Goal: Transaction & Acquisition: Purchase product/service

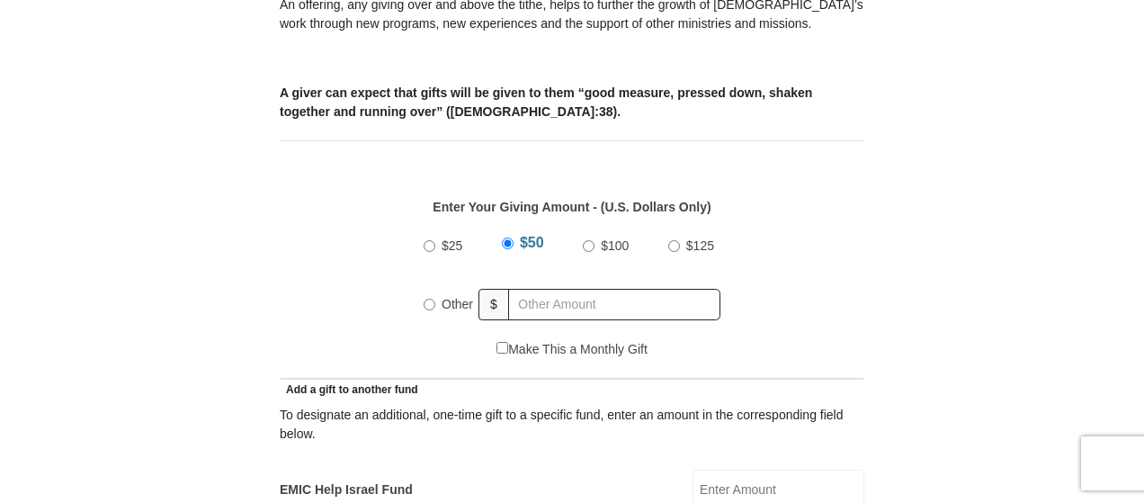
scroll to position [757, 0]
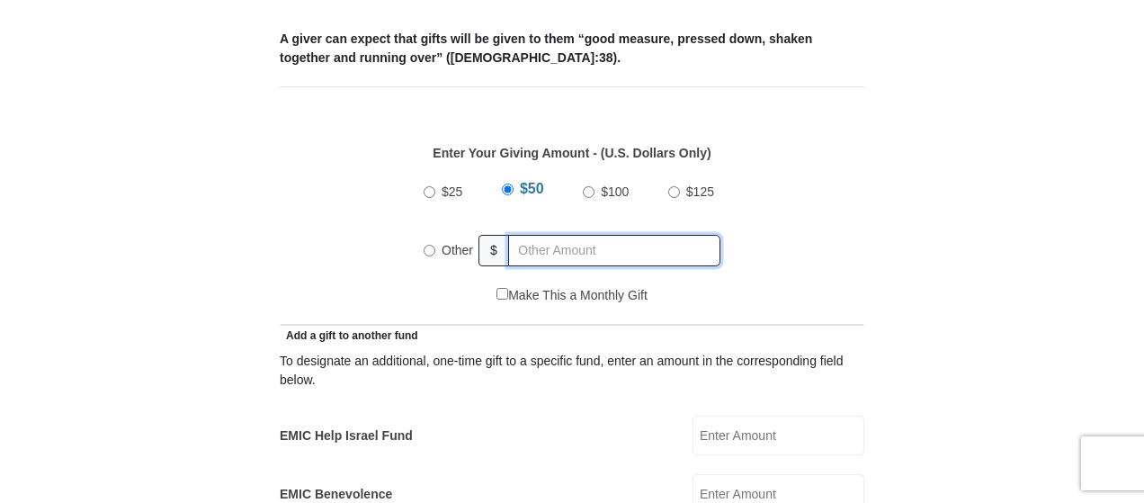
radio input "true"
click at [534, 235] on input "text" at bounding box center [618, 250] width 206 height 31
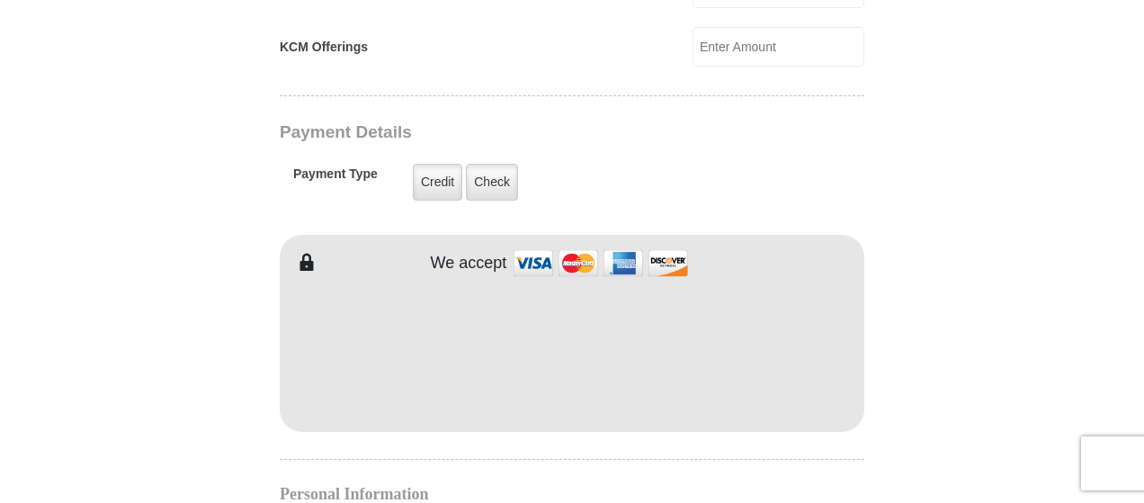
scroll to position [1422, 0]
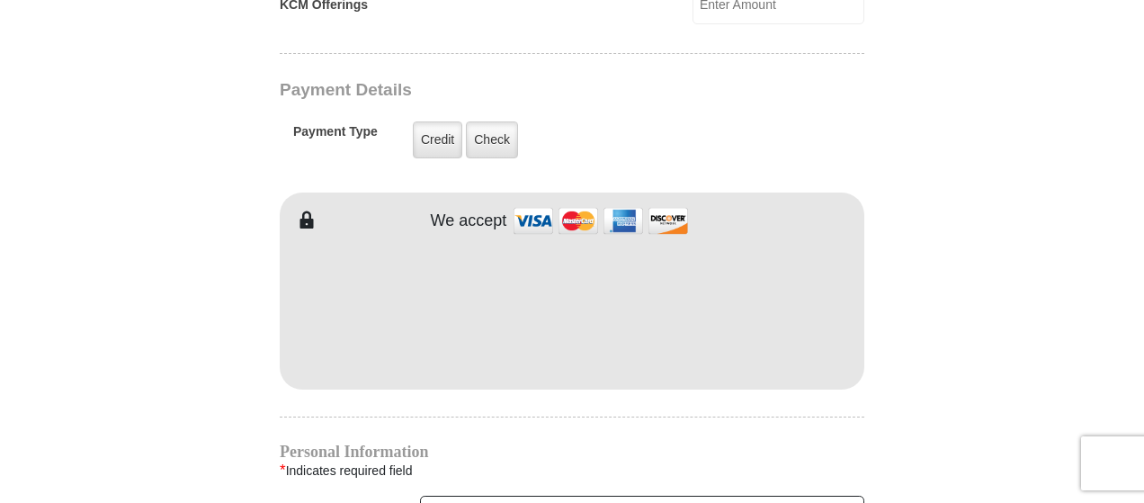
type input "160."
type input "[PERSON_NAME]"
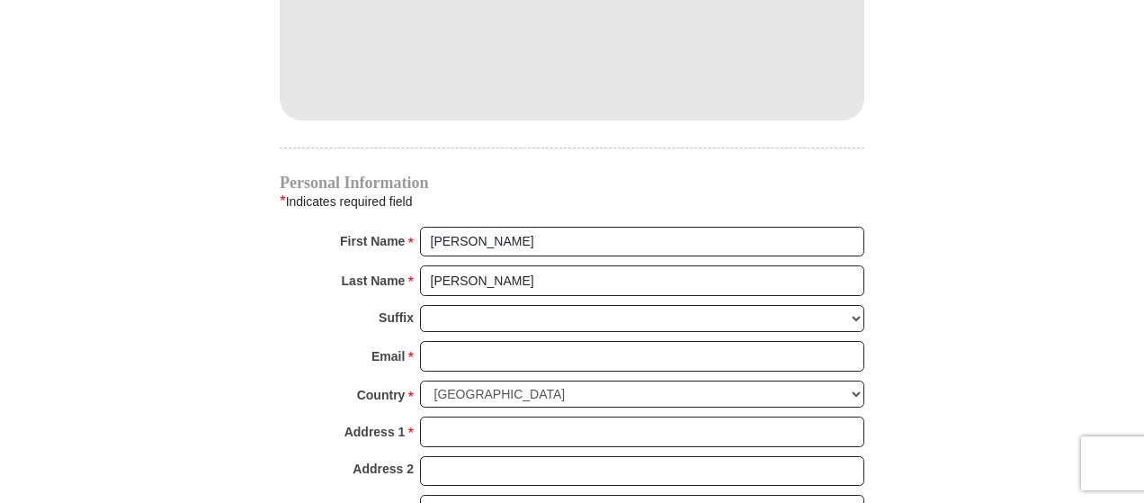
scroll to position [1733, 0]
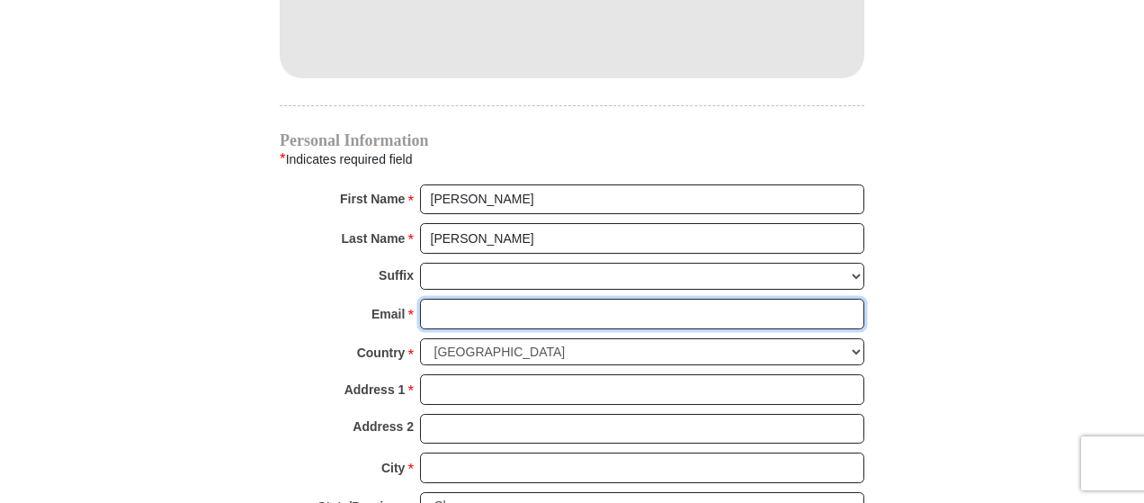
click at [475, 299] on input "Email *" at bounding box center [642, 314] width 444 height 31
type input "[PERSON_NAME][EMAIL_ADDRESS][DOMAIN_NAME]"
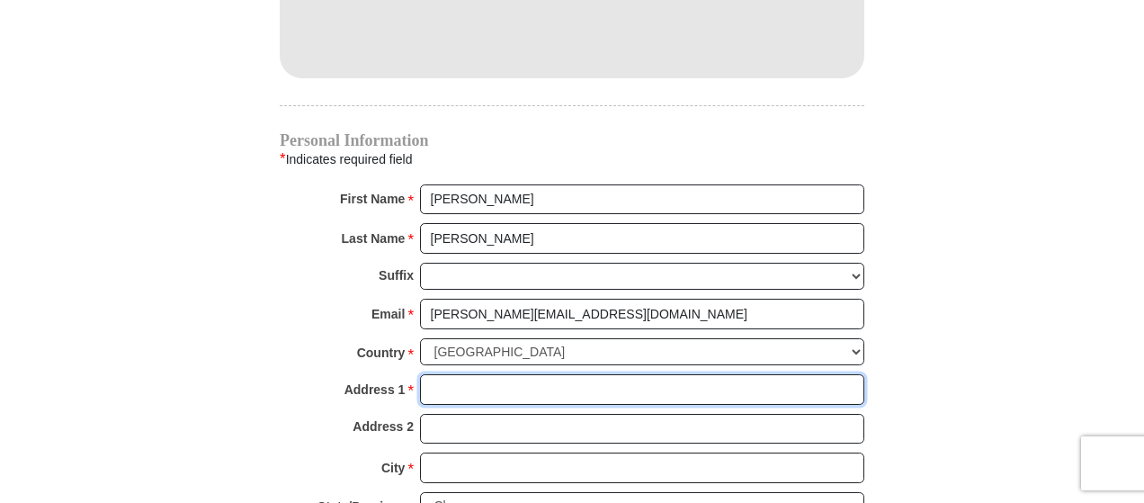
type input "800 Packard Dr"
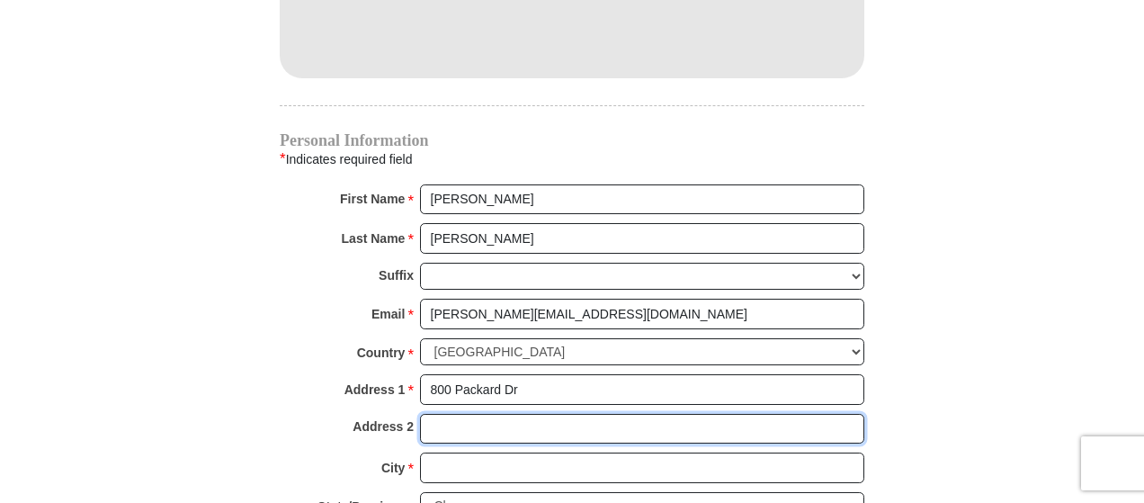
type input "Ft"
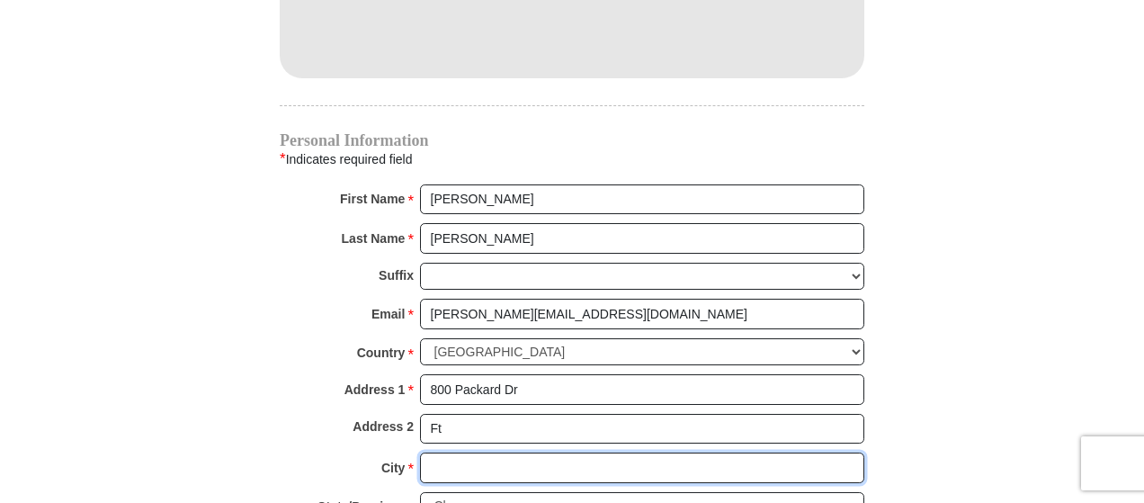
type input "[GEOGRAPHIC_DATA]"
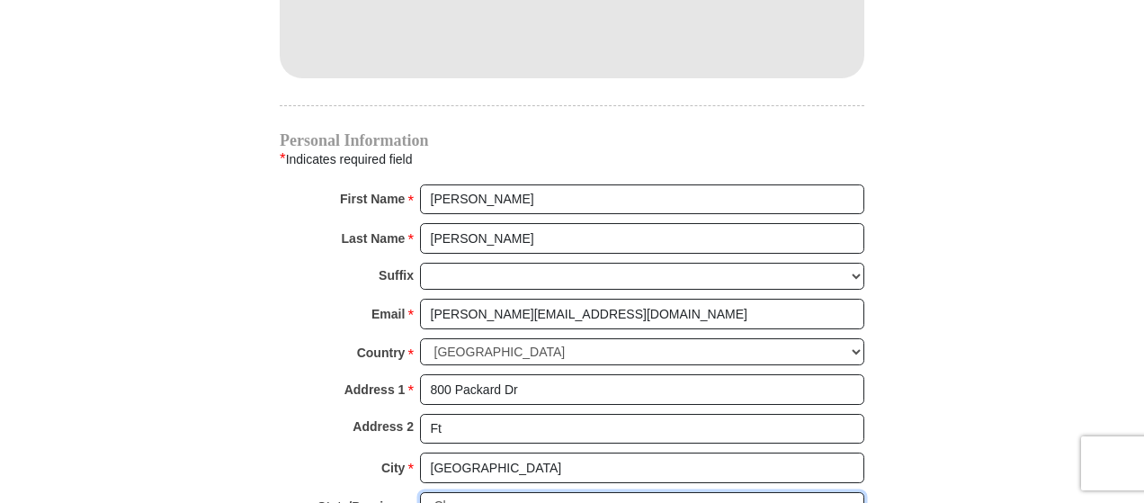
select select "[GEOGRAPHIC_DATA]"
type input "76001"
type input "8173767223"
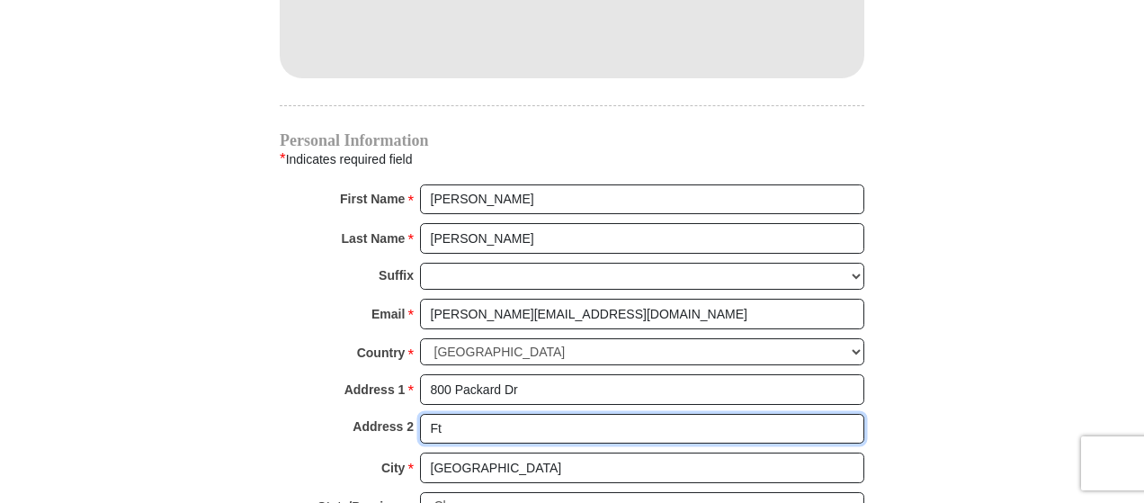
drag, startPoint x: 459, startPoint y: 395, endPoint x: 417, endPoint y: 398, distance: 41.5
click at [417, 414] on div "Address 2 Ft" at bounding box center [572, 434] width 585 height 40
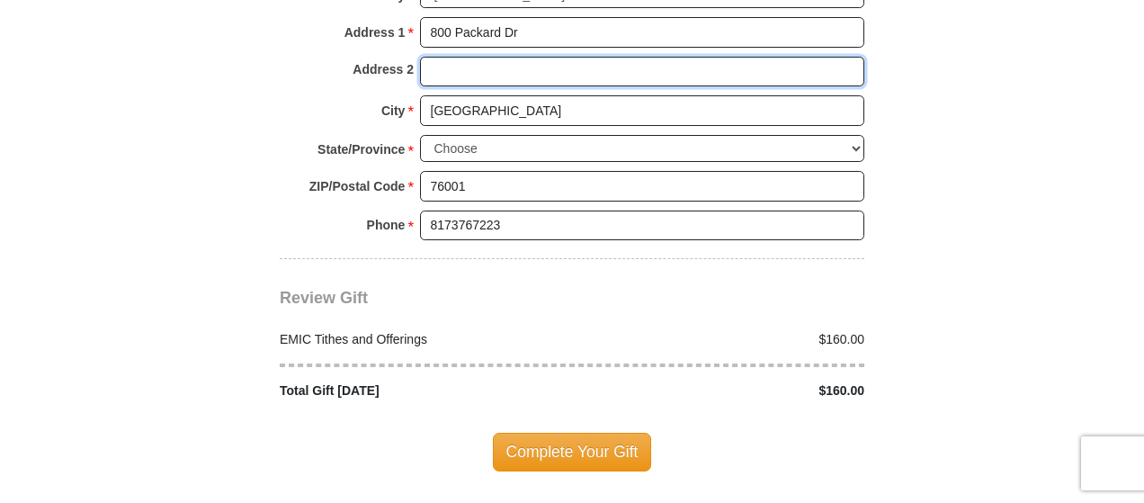
scroll to position [2095, 0]
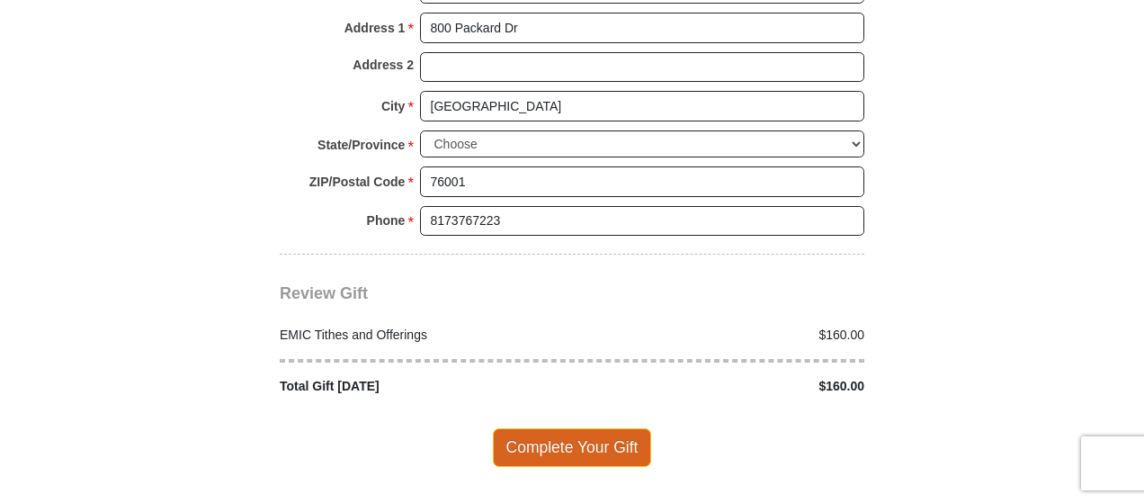
click at [606, 428] on span "Complete Your Gift" at bounding box center [572, 447] width 159 height 38
